Goal: Transaction & Acquisition: Subscribe to service/newsletter

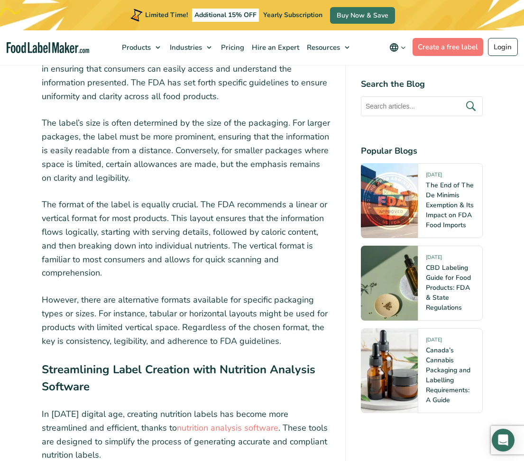
scroll to position [3395, 0]
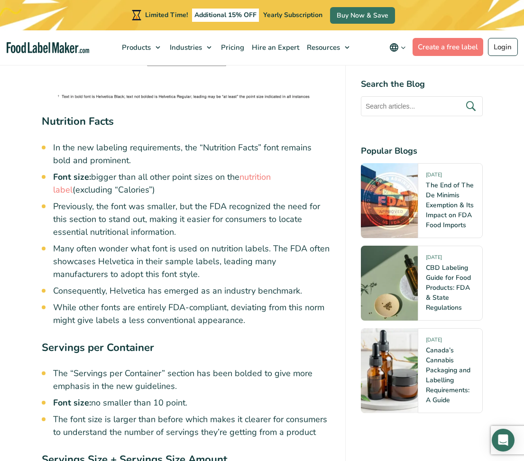
scroll to position [2120, 0]
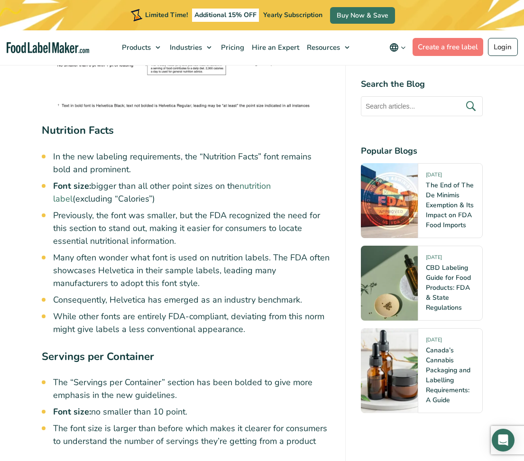
click at [256, 180] on link "nutrition label" at bounding box center [162, 192] width 218 height 24
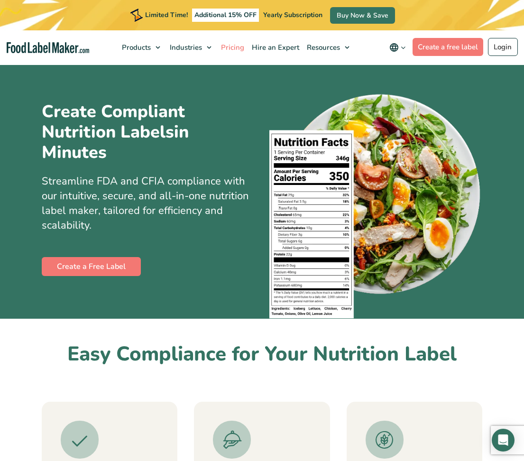
click at [228, 47] on span "Pricing" at bounding box center [231, 47] width 27 height 9
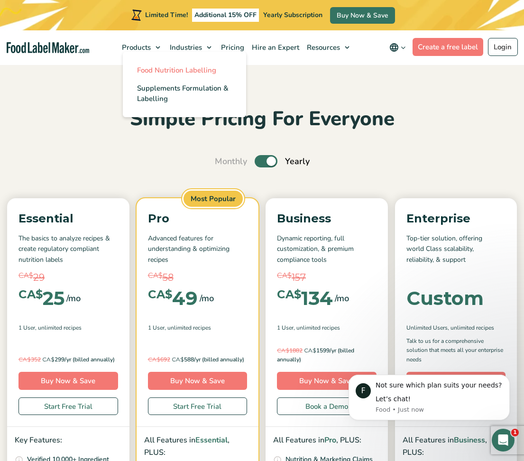
click at [150, 72] on span "Food Nutrition Labelling" at bounding box center [176, 69] width 79 height 9
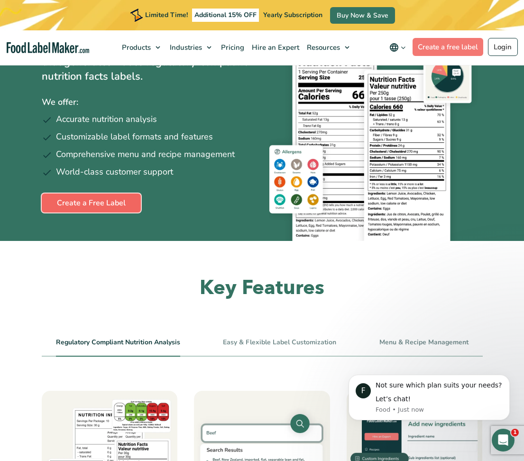
click at [85, 204] on link "Create a Free Label" at bounding box center [91, 202] width 99 height 19
